Goal: Transaction & Acquisition: Purchase product/service

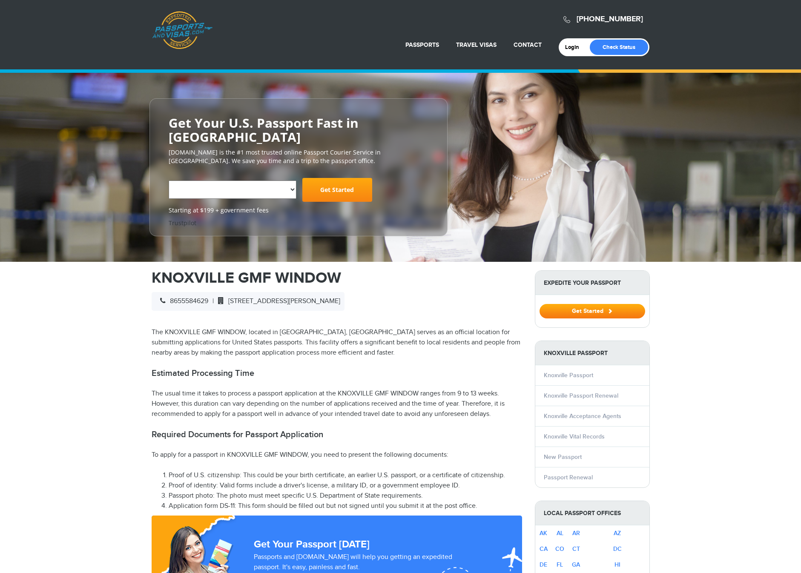
select select "**********"
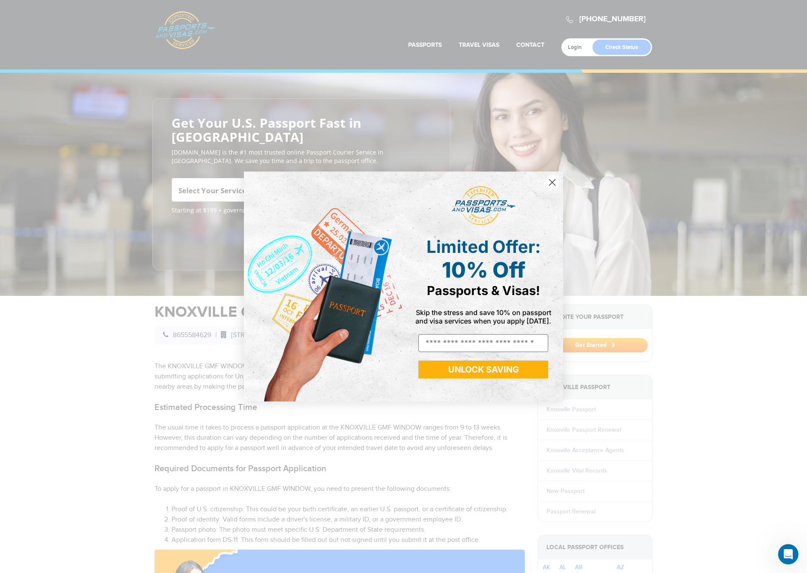
click at [554, 180] on icon "Close dialog" at bounding box center [553, 183] width 6 height 6
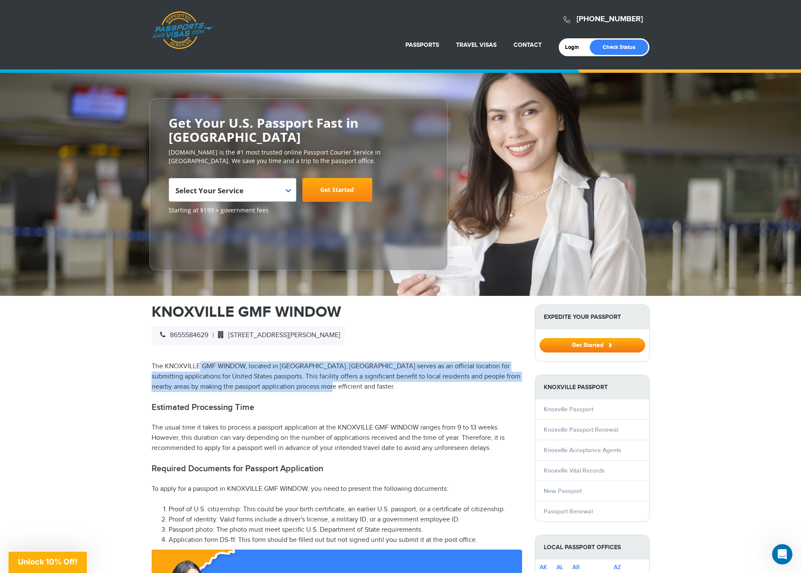
drag, startPoint x: 202, startPoint y: 349, endPoint x: 376, endPoint y: 369, distance: 175.3
click at [376, 369] on p "The KNOXVILLE GMF WINDOW, located in [GEOGRAPHIC_DATA], [GEOGRAPHIC_DATA] serve…" at bounding box center [337, 376] width 370 height 31
drag, startPoint x: 349, startPoint y: 369, endPoint x: 230, endPoint y: 355, distance: 119.2
click at [230, 361] on p "The KNOXVILLE GMF WINDOW, located in [GEOGRAPHIC_DATA], [GEOGRAPHIC_DATA] serve…" at bounding box center [337, 376] width 370 height 31
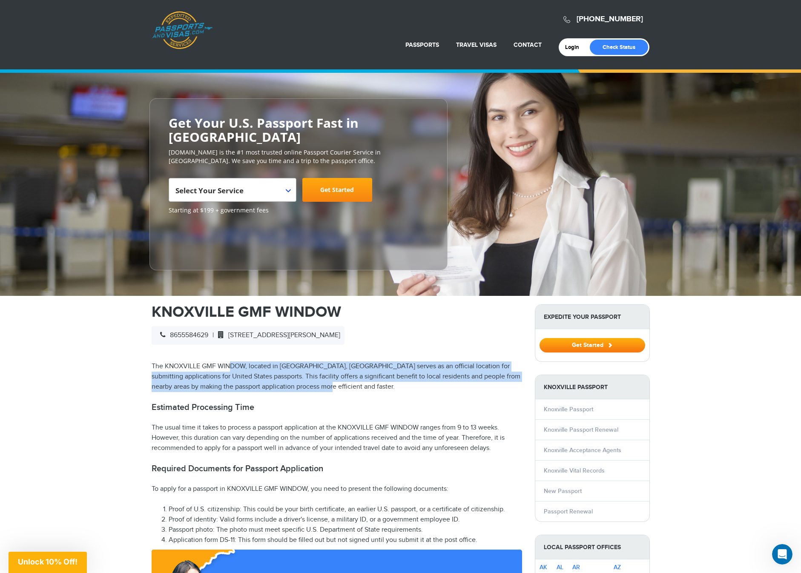
click at [230, 361] on p "The KNOXVILLE GMF WINDOW, located in [GEOGRAPHIC_DATA], [GEOGRAPHIC_DATA] serve…" at bounding box center [337, 376] width 370 height 31
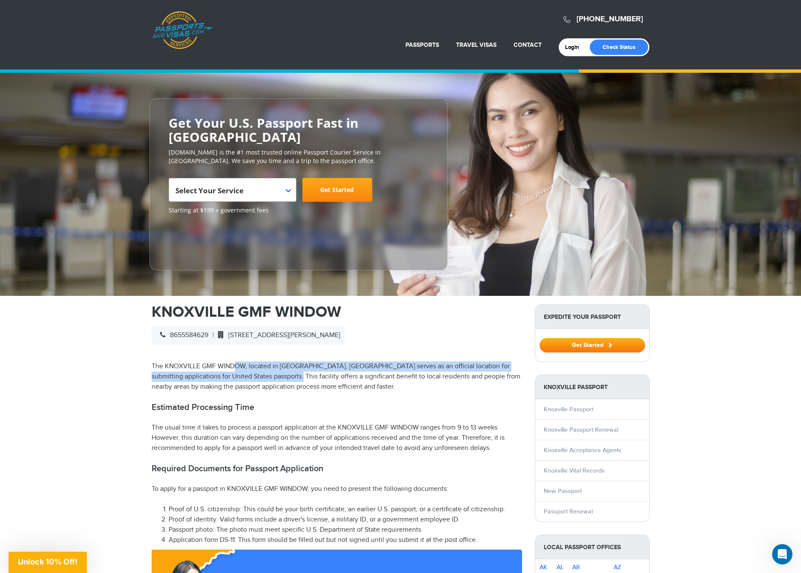
click at [294, 367] on p "The KNOXVILLE GMF WINDOW, located in [GEOGRAPHIC_DATA], [GEOGRAPHIC_DATA] serve…" at bounding box center [337, 376] width 370 height 31
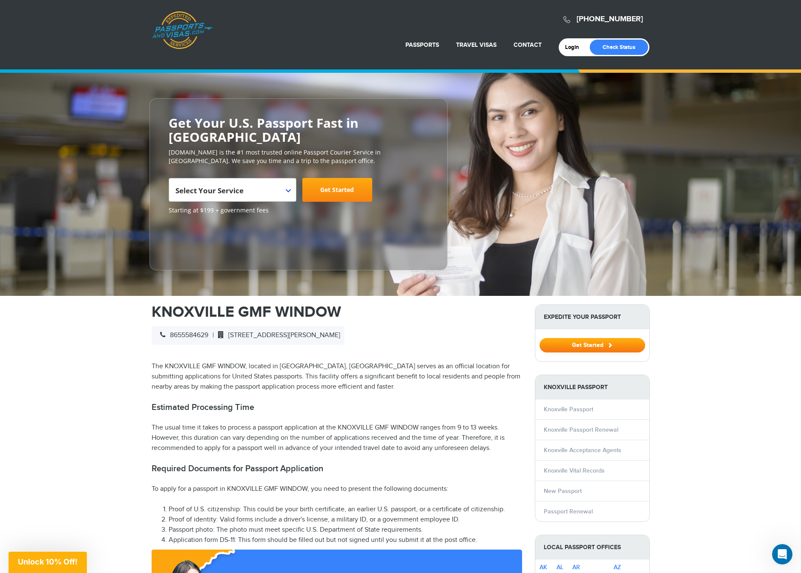
click at [319, 370] on p "The KNOXVILLE GMF WINDOW, located in [GEOGRAPHIC_DATA], [GEOGRAPHIC_DATA] serve…" at bounding box center [337, 376] width 370 height 31
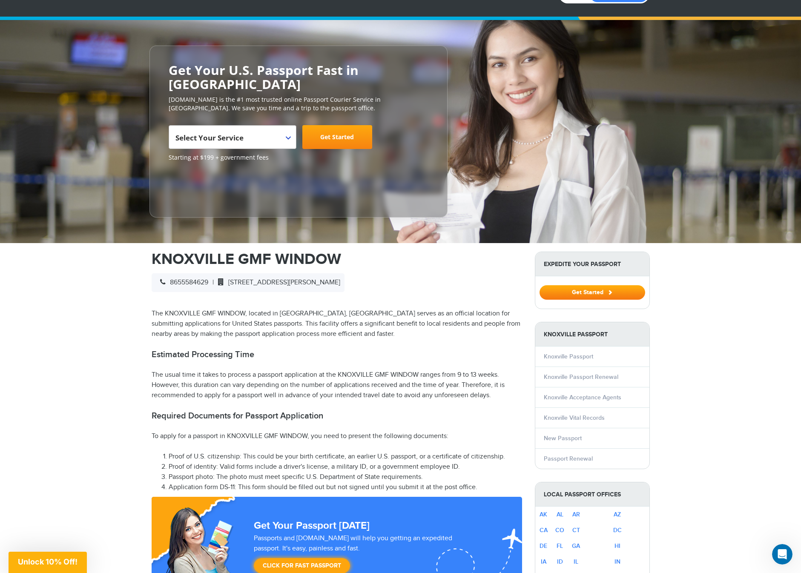
scroll to position [85, 0]
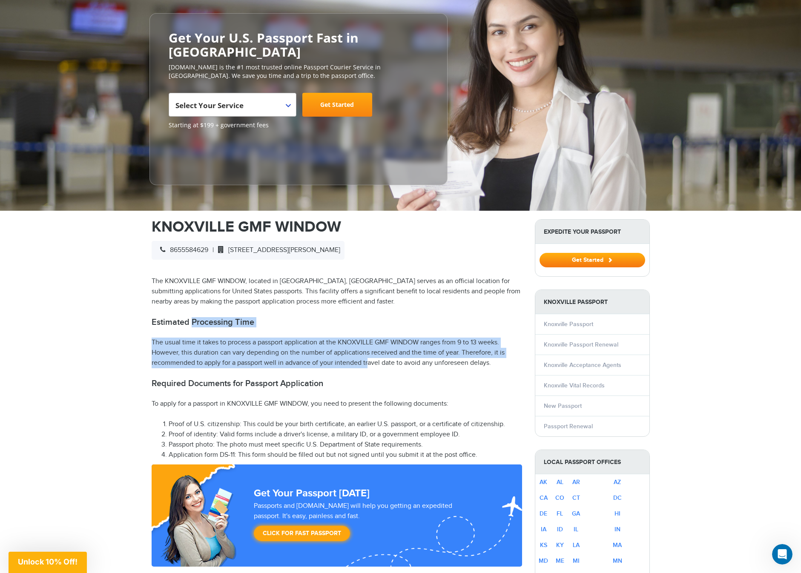
drag, startPoint x: 191, startPoint y: 303, endPoint x: 343, endPoint y: 351, distance: 159.5
click at [343, 351] on p "The usual time it takes to process a passport application at the KNOXVILLE GMF …" at bounding box center [337, 353] width 370 height 31
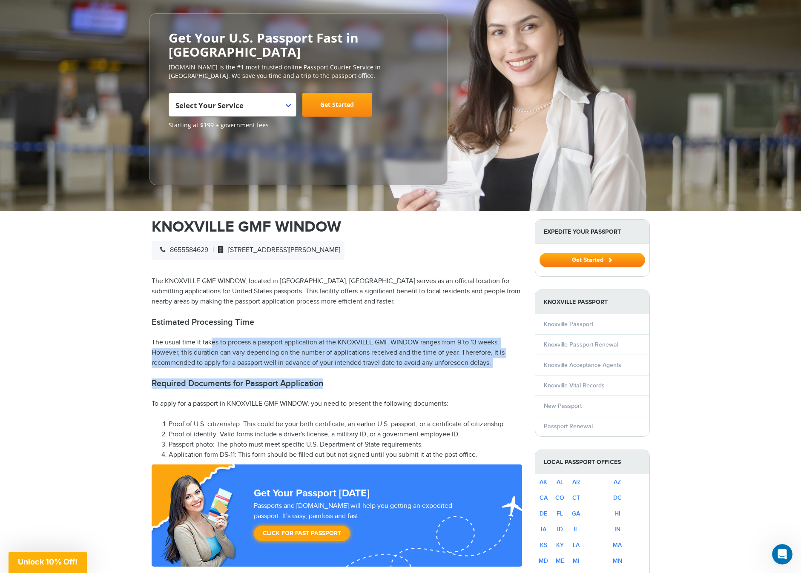
drag, startPoint x: 318, startPoint y: 356, endPoint x: 191, endPoint y: 315, distance: 133.4
drag, startPoint x: 191, startPoint y: 315, endPoint x: 357, endPoint y: 374, distance: 176.2
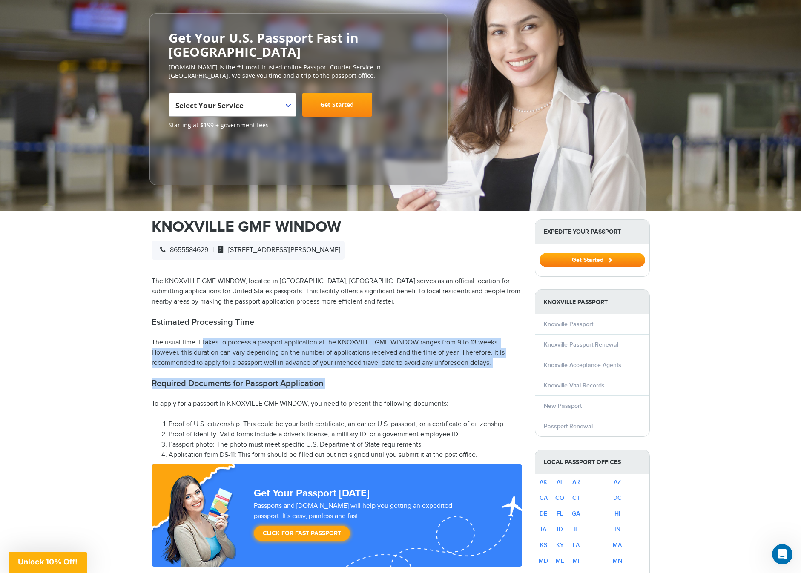
click at [357, 378] on h2 "Required Documents for Passport Application" at bounding box center [337, 383] width 370 height 10
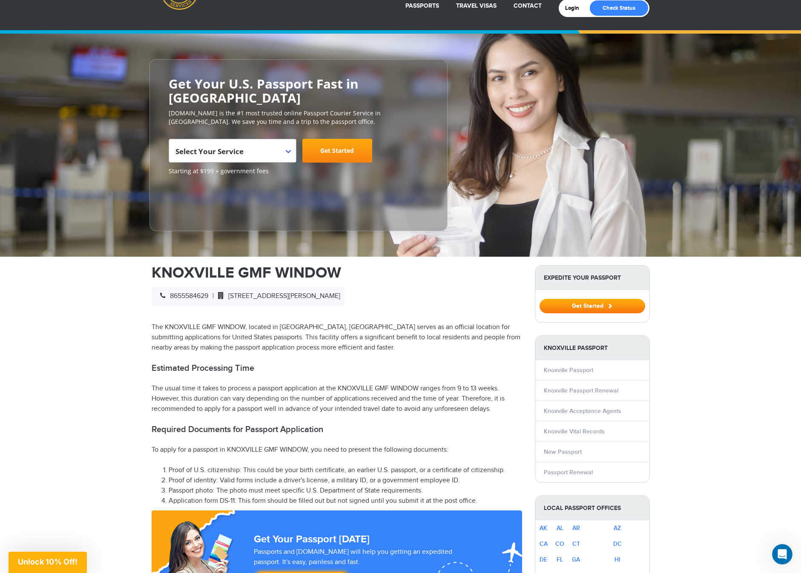
scroll to position [43, 0]
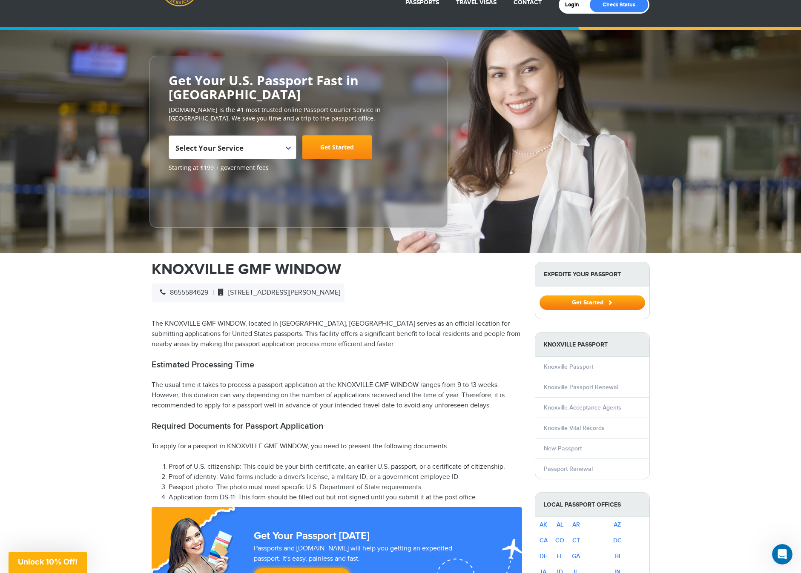
click at [276, 139] on span "Select Your Service" at bounding box center [231, 151] width 112 height 24
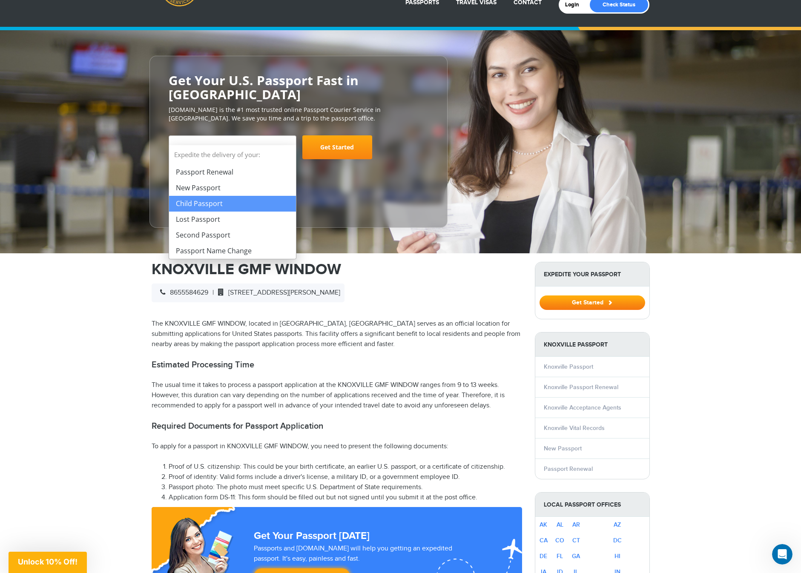
select select "**********"
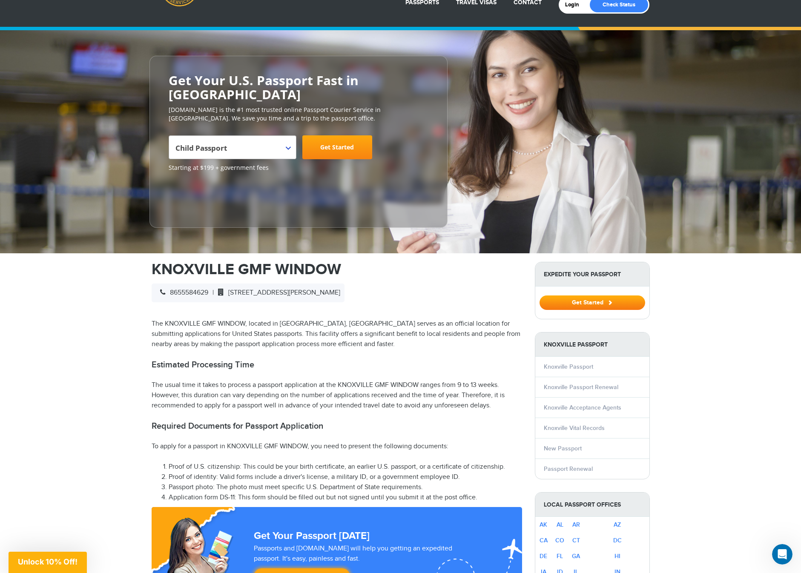
click at [334, 135] on link "Get Started" at bounding box center [337, 147] width 70 height 24
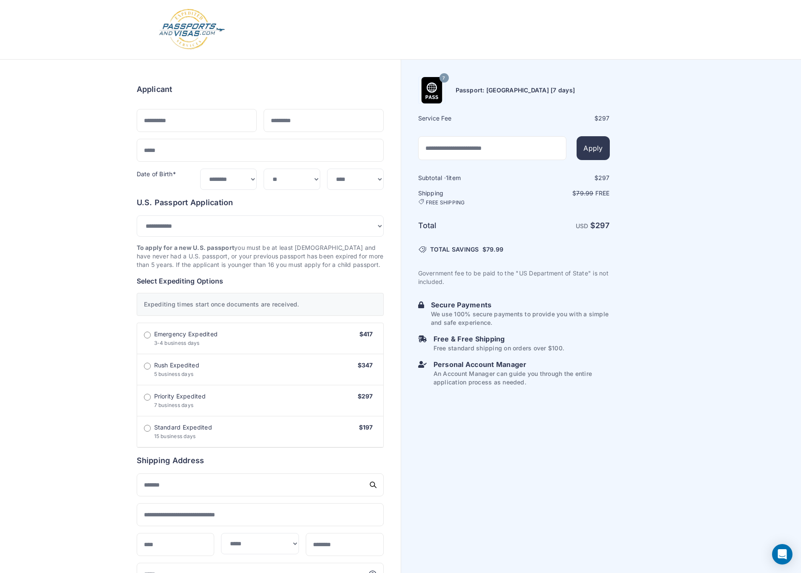
select select "***"
